Goal: Task Accomplishment & Management: Use online tool/utility

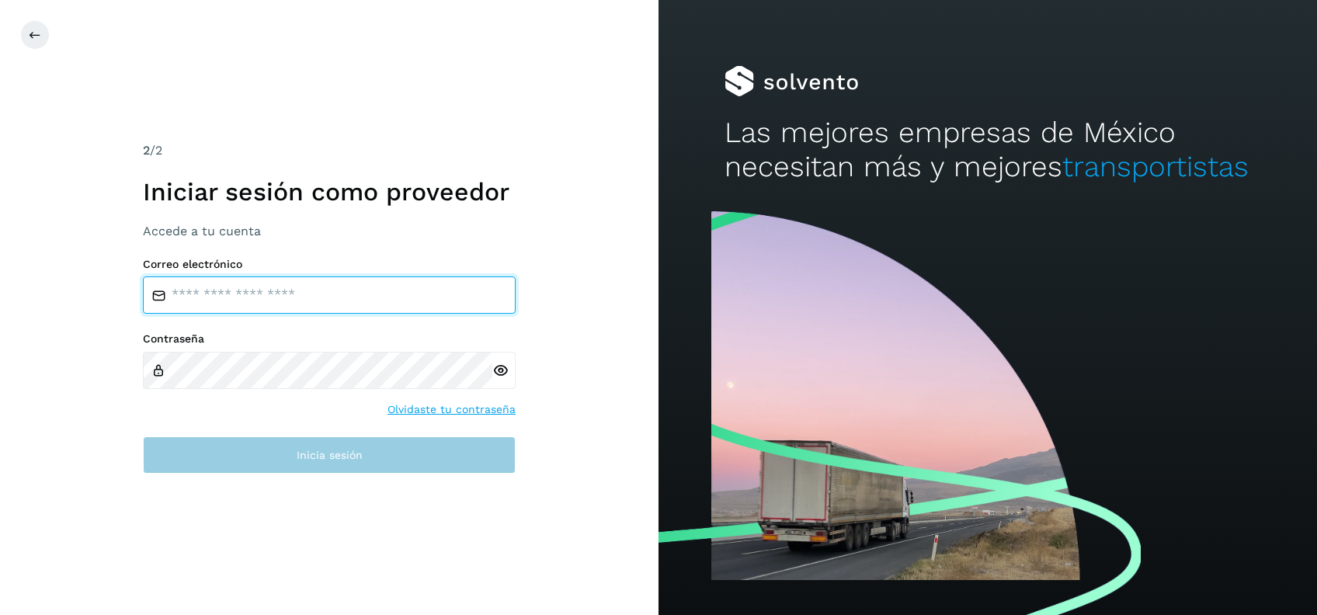
type input "**********"
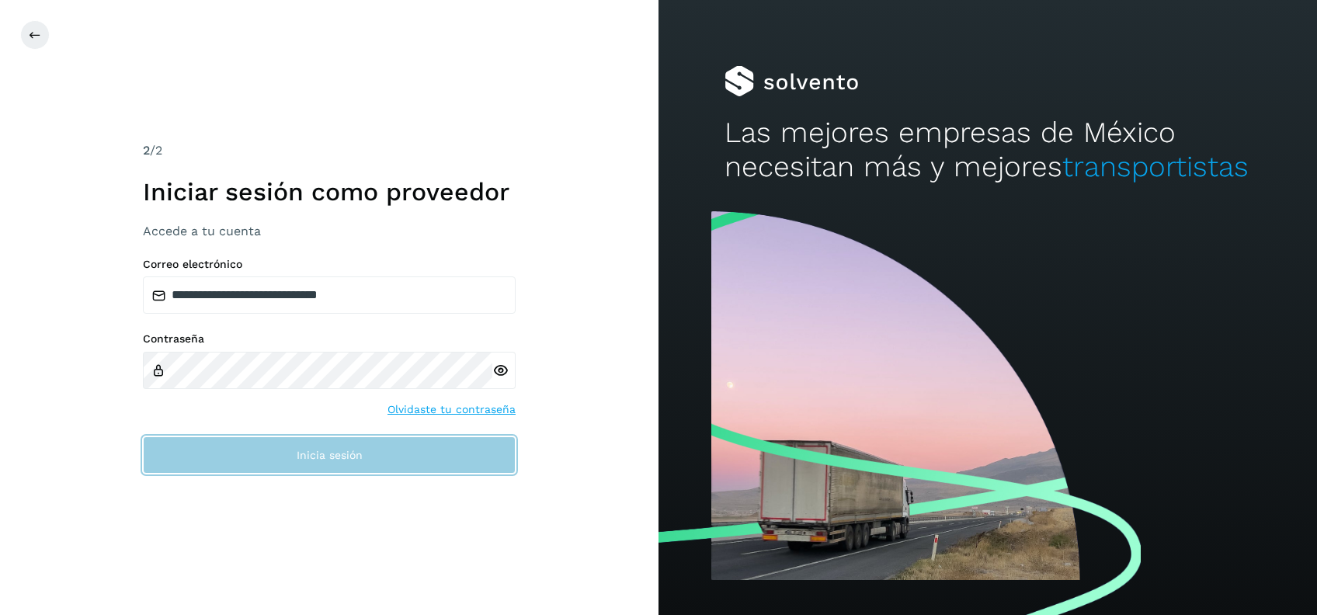
click at [317, 447] on button "Inicia sesión" at bounding box center [329, 455] width 373 height 37
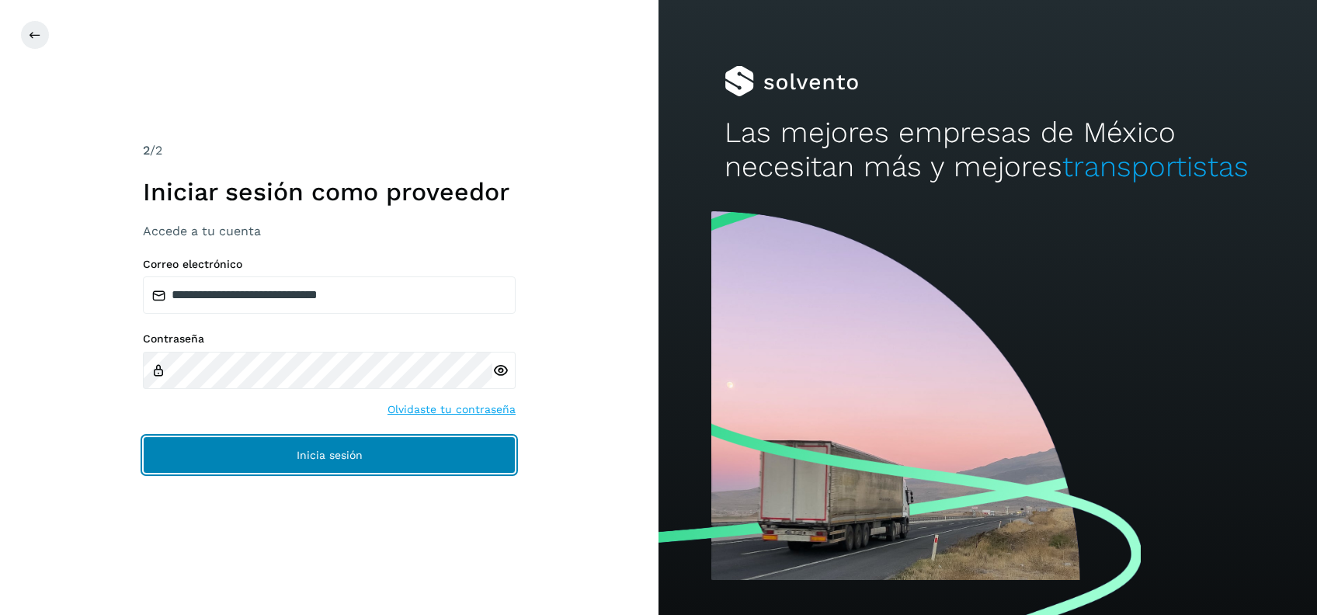
click at [298, 458] on span "Inicia sesión" at bounding box center [330, 455] width 66 height 11
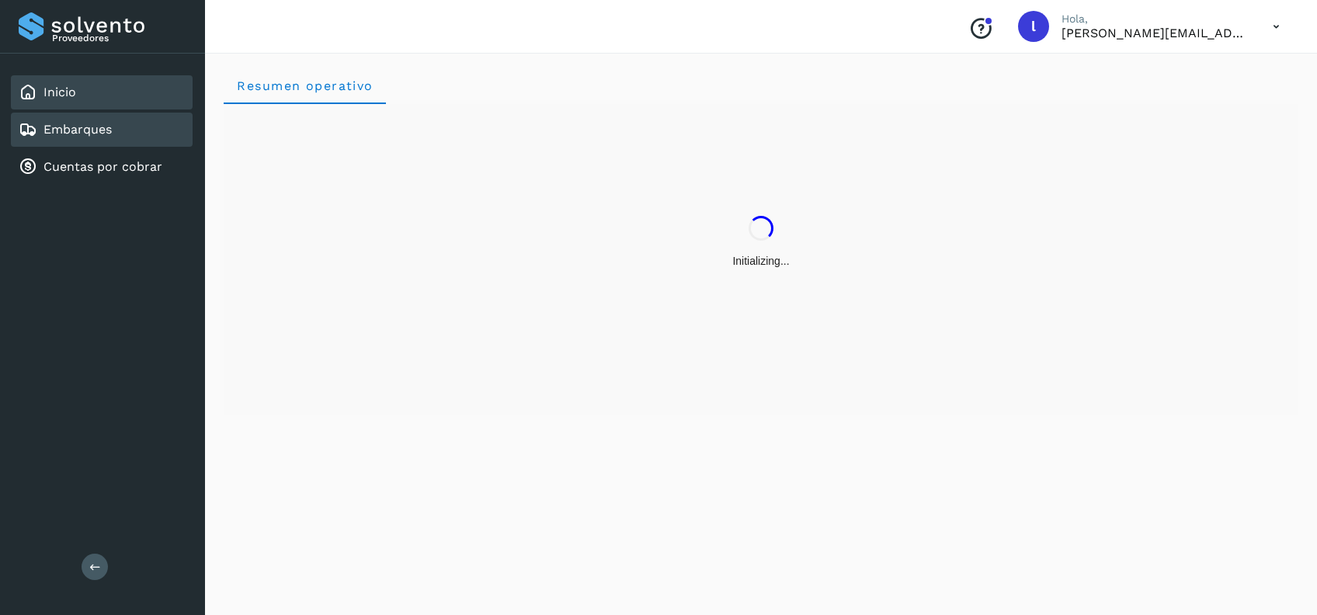
click at [76, 127] on link "Embarques" at bounding box center [78, 129] width 68 height 15
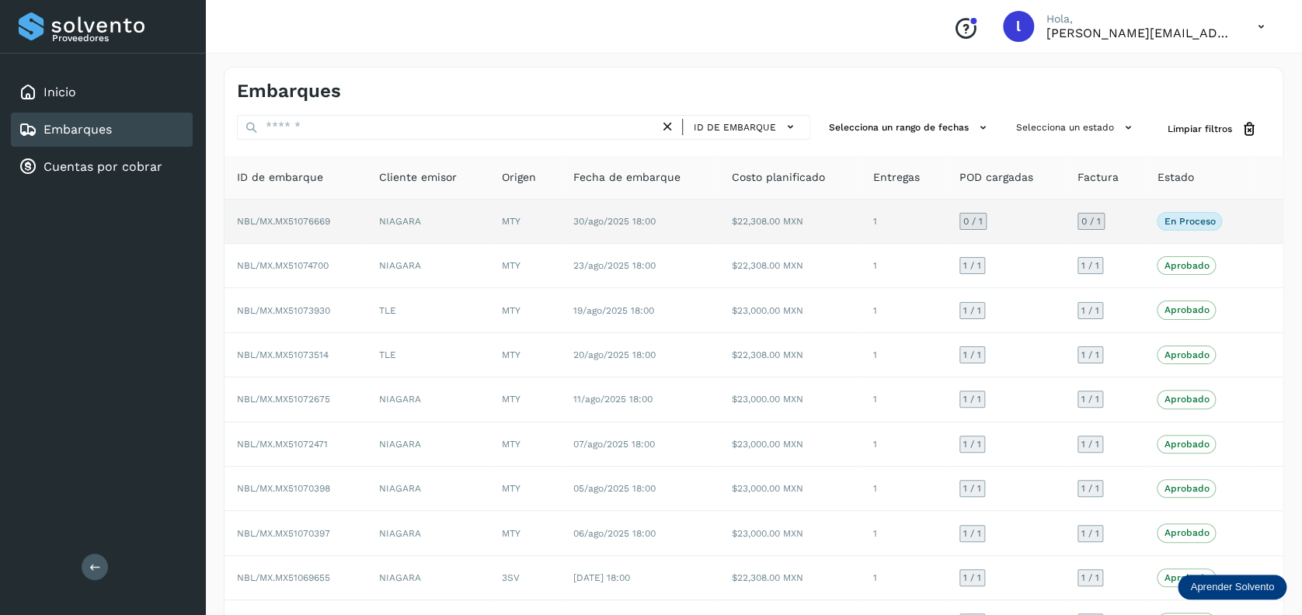
click at [439, 223] on td "NIAGARA" at bounding box center [429, 222] width 124 height 44
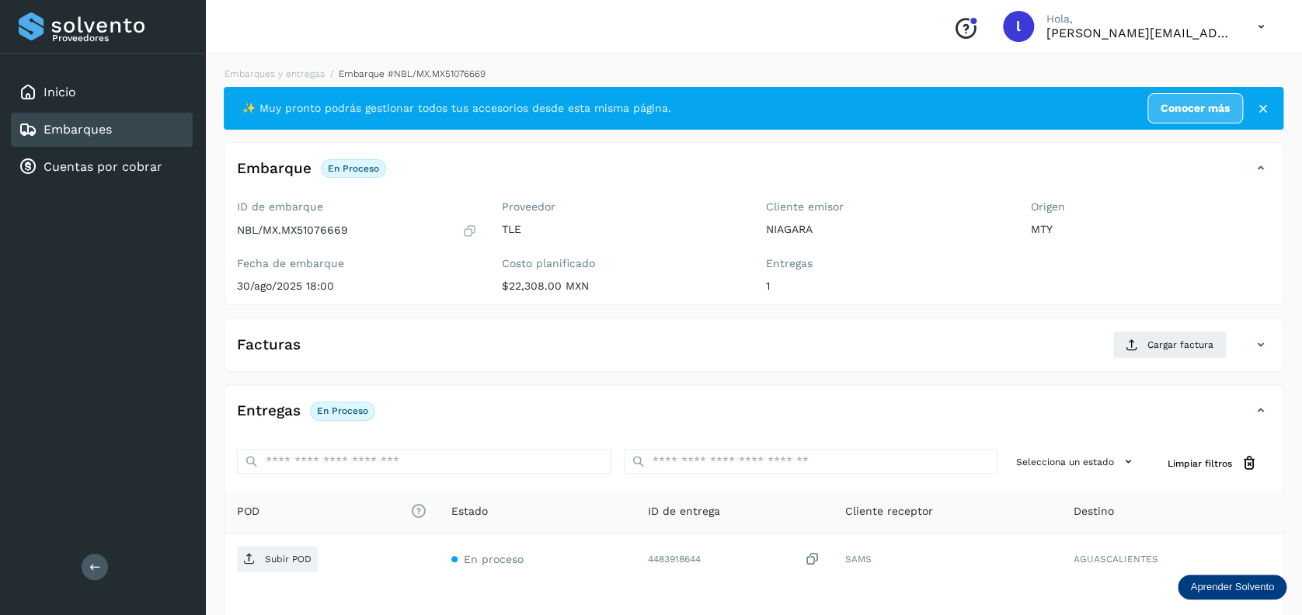
scroll to position [103, 0]
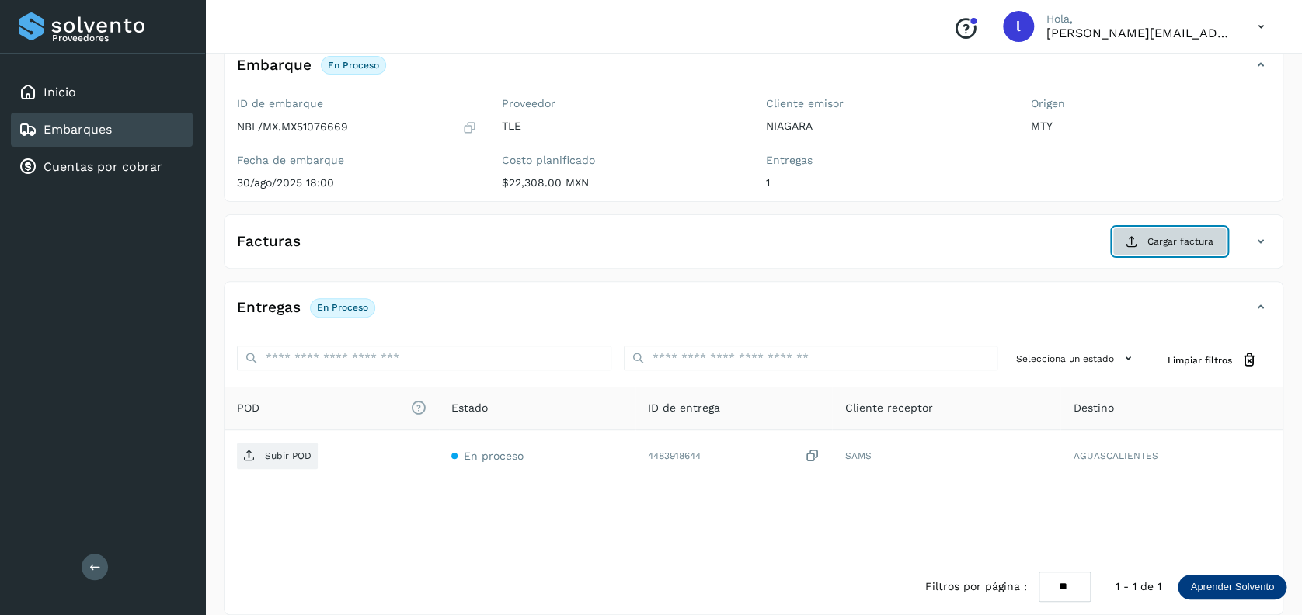
click at [1168, 231] on button "Cargar factura" at bounding box center [1169, 242] width 114 height 28
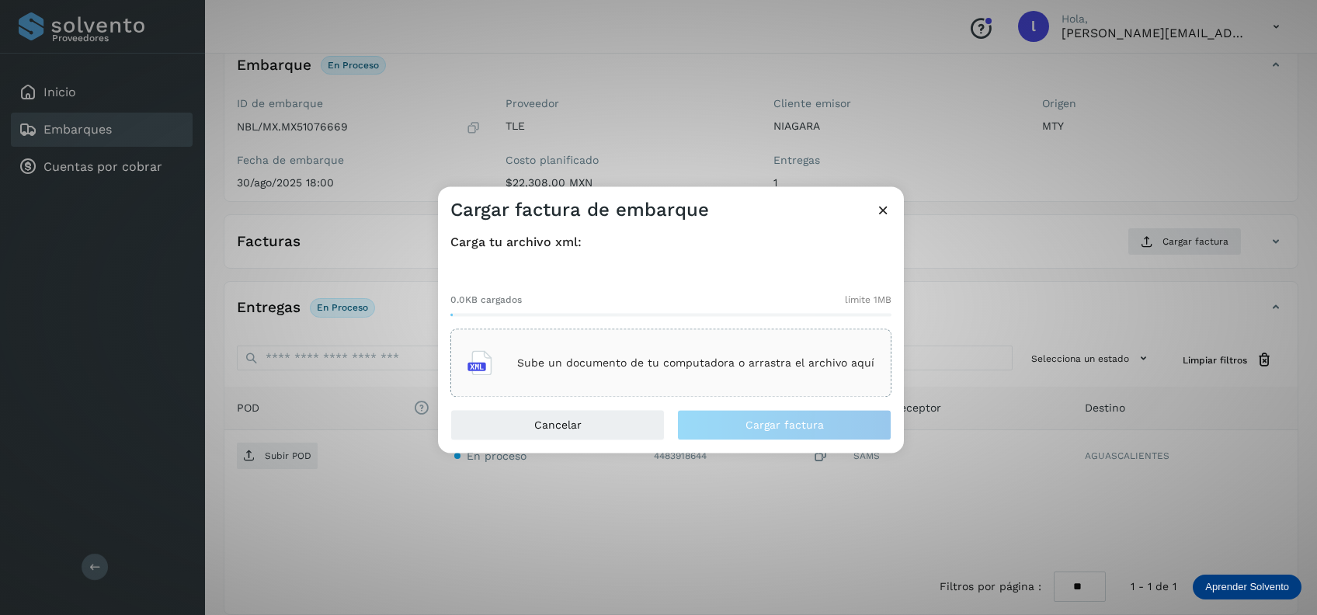
click at [579, 357] on p "Sube un documento de tu computadora o arrastra el archivo aquí" at bounding box center [695, 363] width 357 height 13
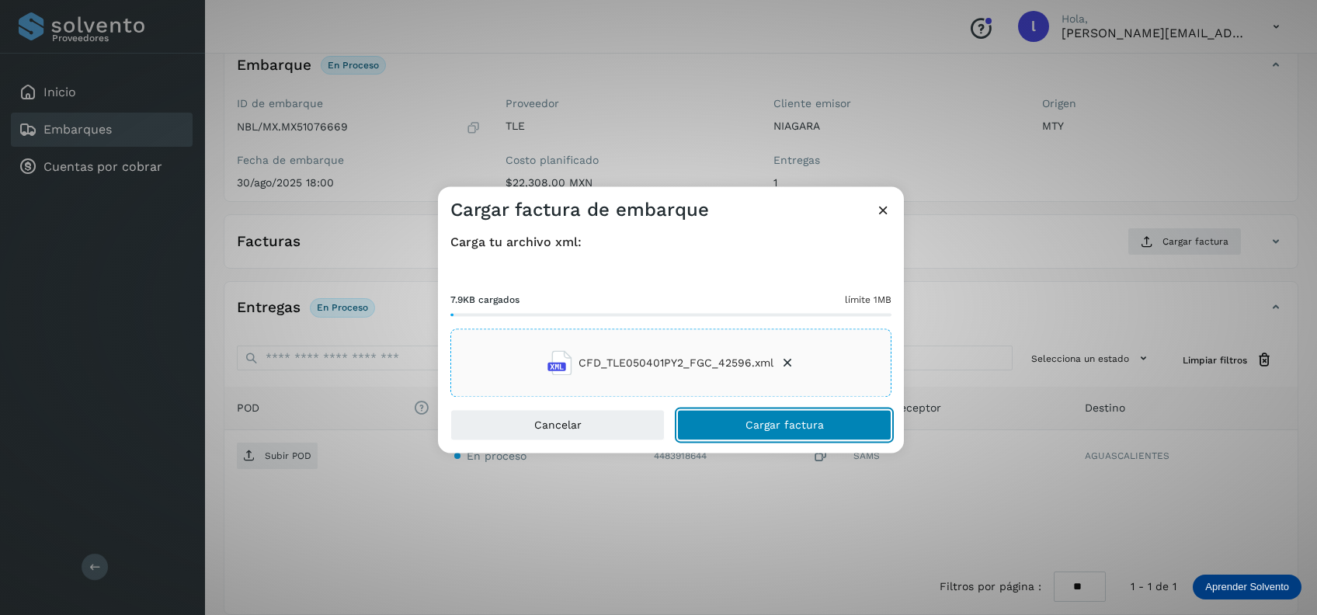
click at [760, 420] on span "Cargar factura" at bounding box center [785, 425] width 78 height 11
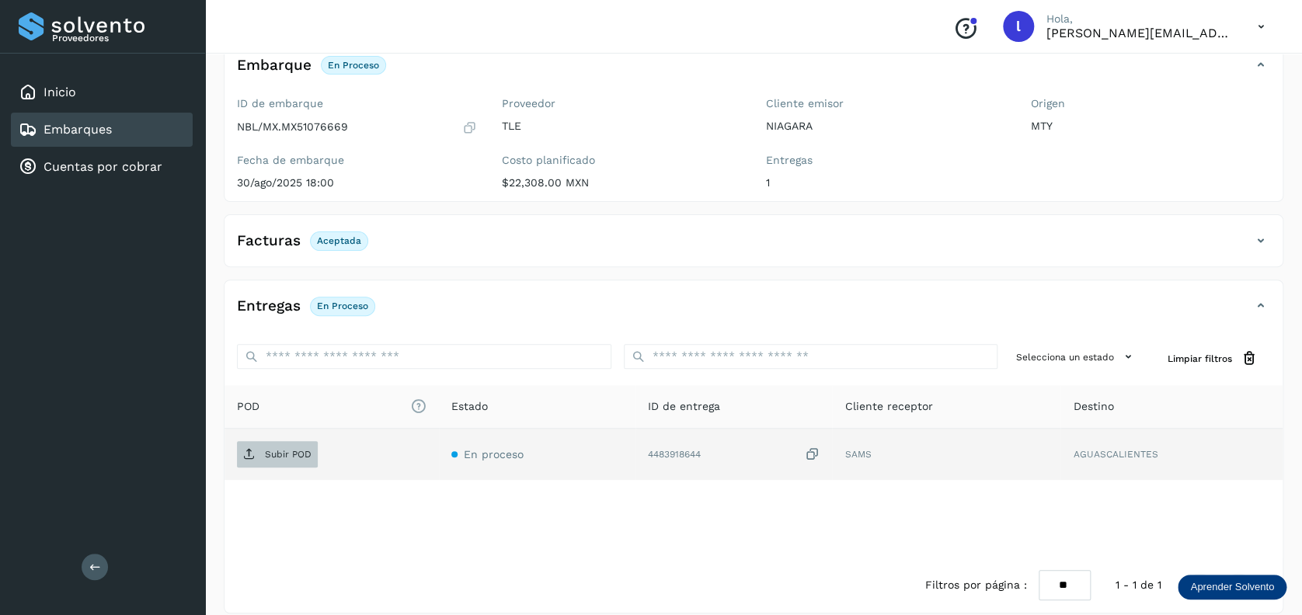
click at [311, 454] on span "Subir POD" at bounding box center [277, 454] width 81 height 25
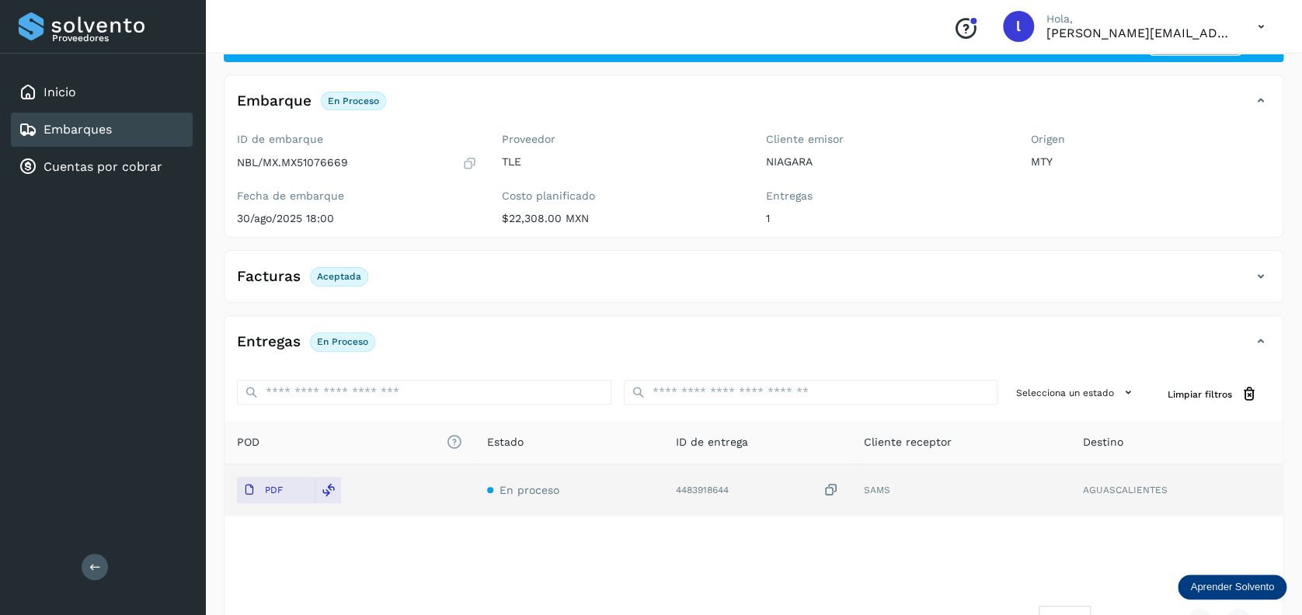
scroll to position [119, 0]
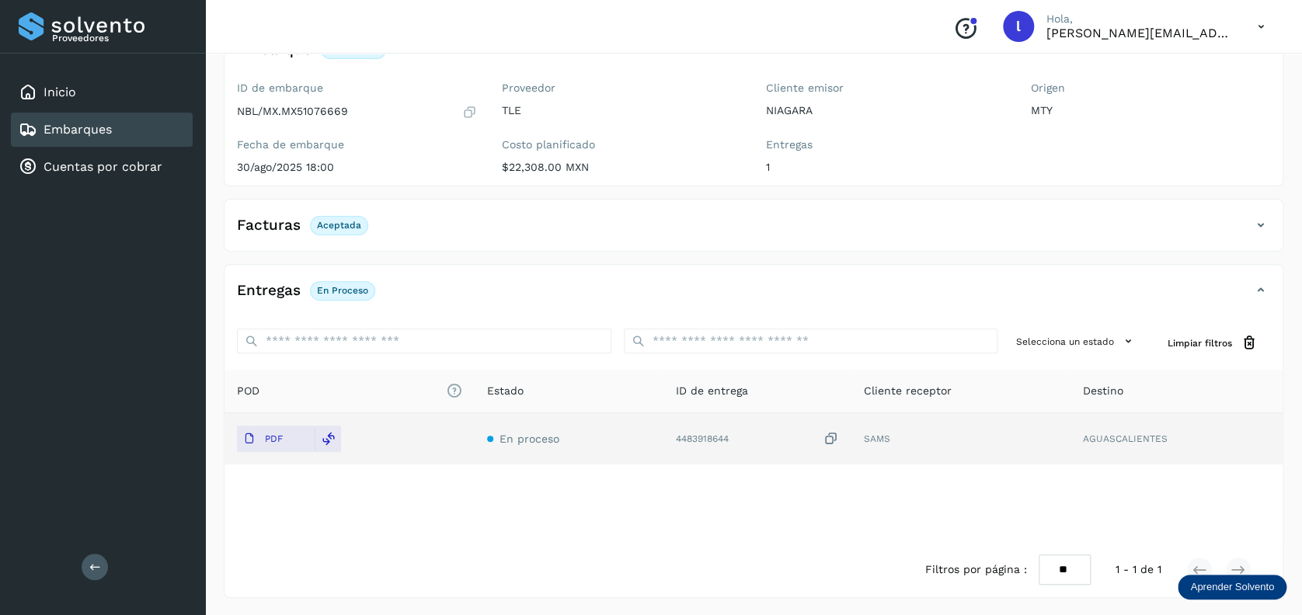
click at [93, 133] on link "Embarques" at bounding box center [78, 129] width 68 height 15
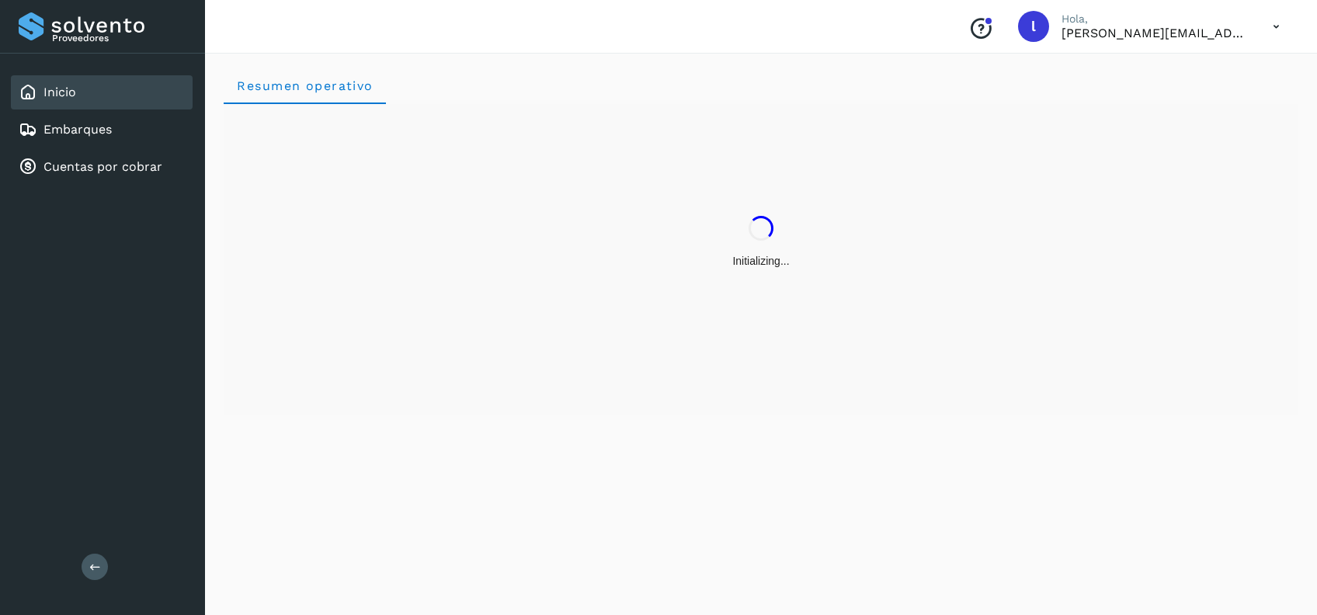
click at [114, 147] on div "Inicio Embarques Cuentas por cobrar" at bounding box center [102, 130] width 205 height 152
click at [99, 135] on link "Embarques" at bounding box center [78, 129] width 68 height 15
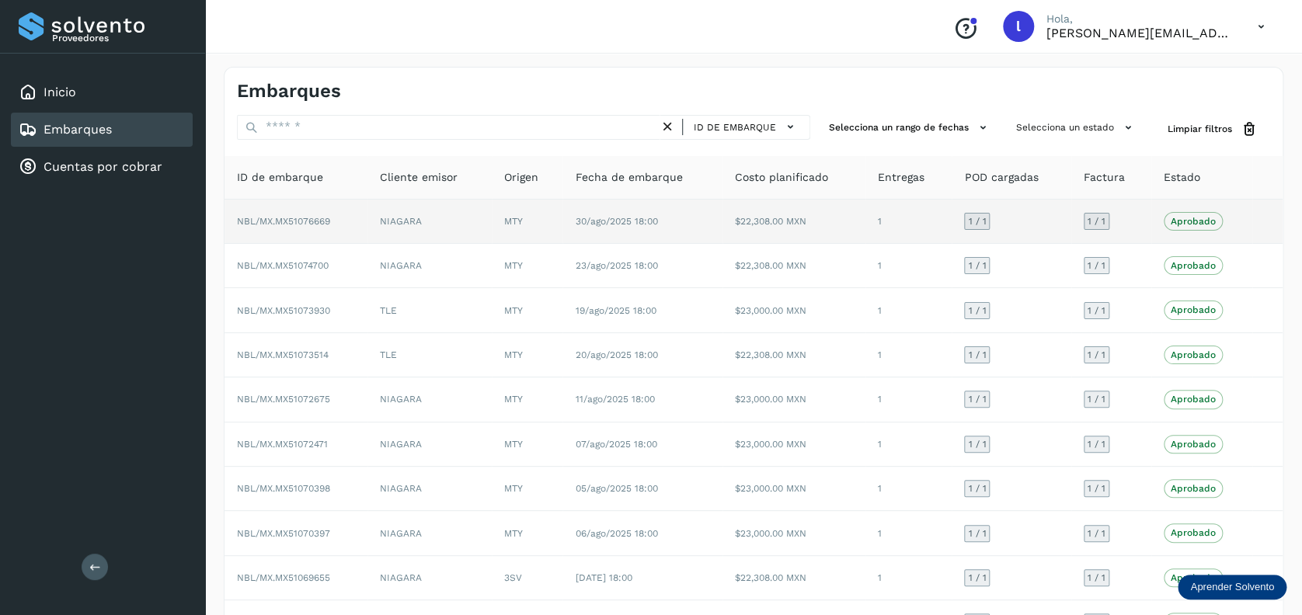
click at [470, 226] on td "NIAGARA" at bounding box center [429, 222] width 124 height 44
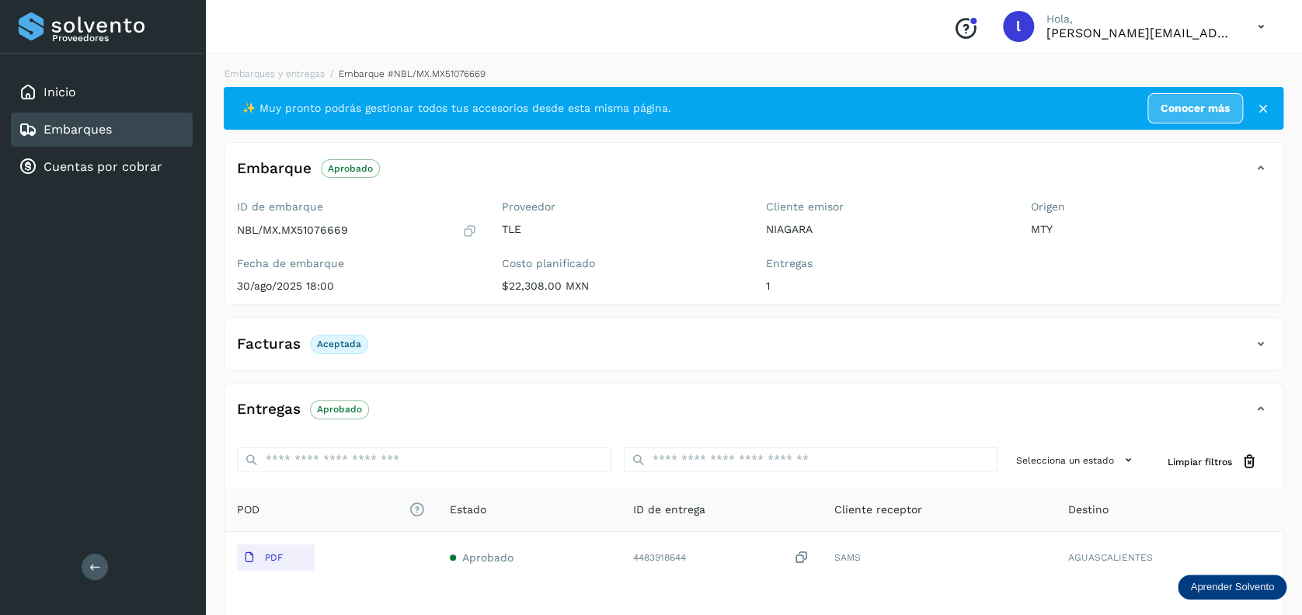
click at [118, 140] on div "Embarques" at bounding box center [102, 130] width 182 height 34
